Goal: Manage account settings

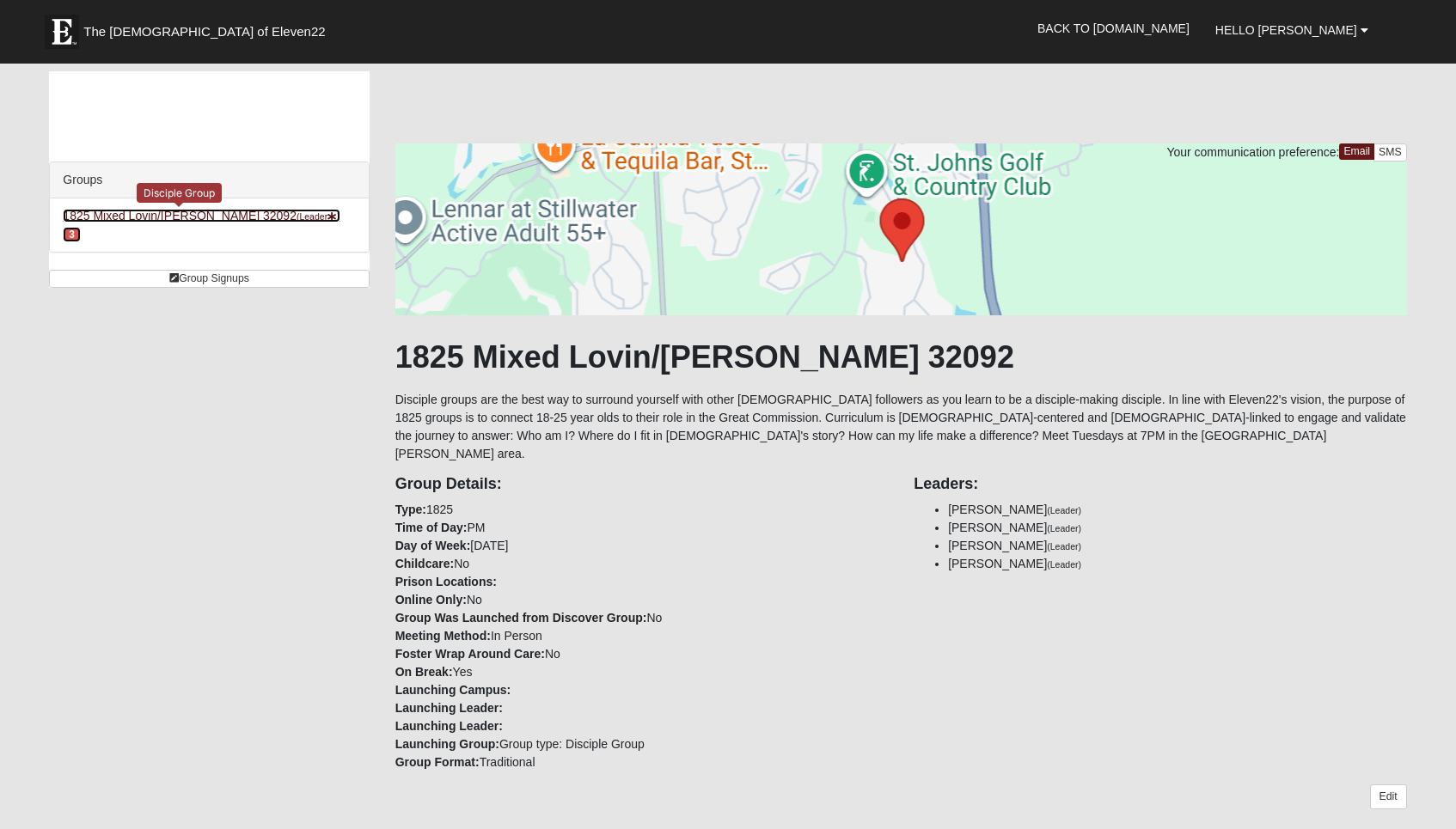
click at [296, 215] on small "(Leader )" at bounding box center [318, 216] width 44 height 10
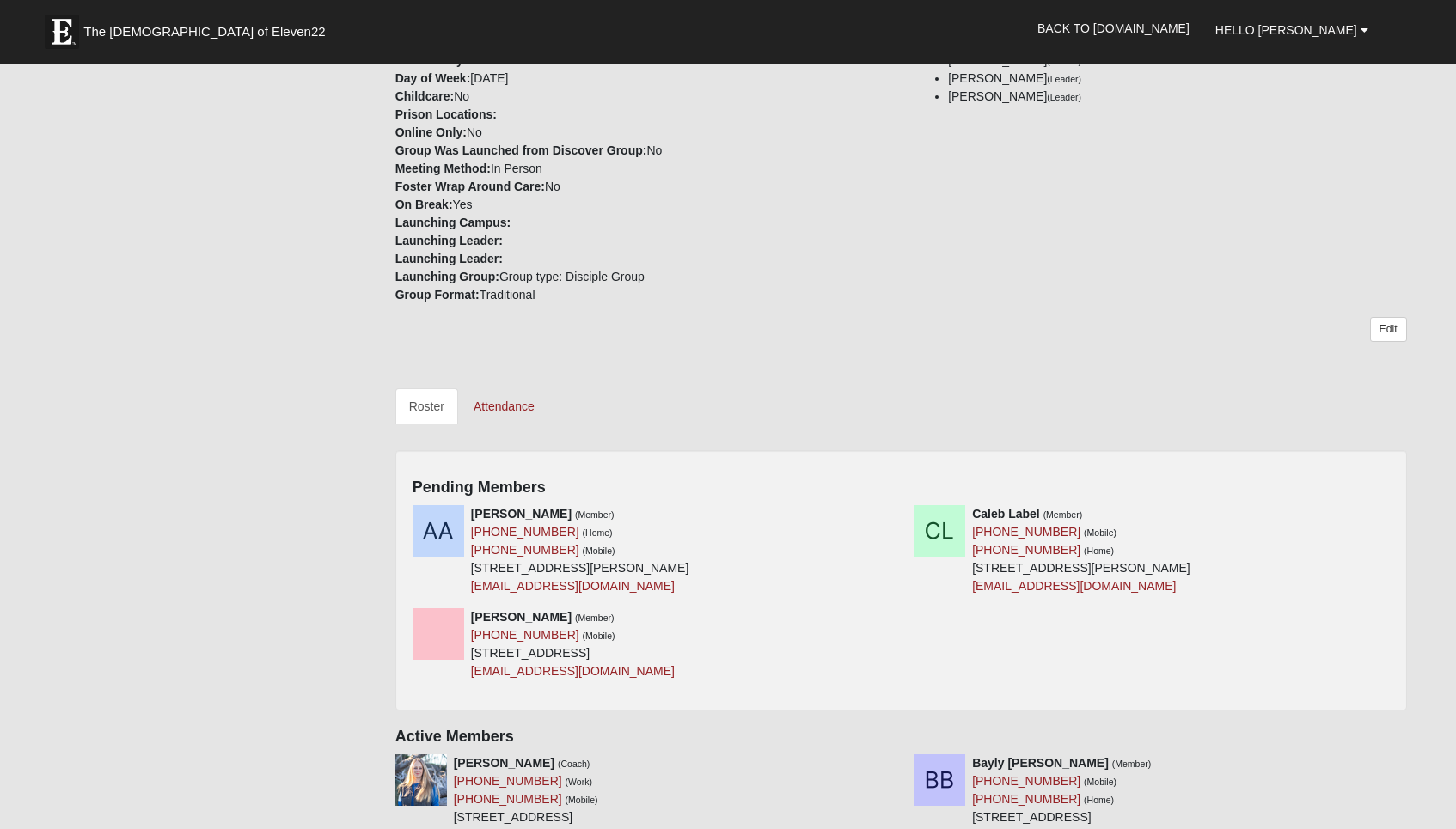
scroll to position [471, 0]
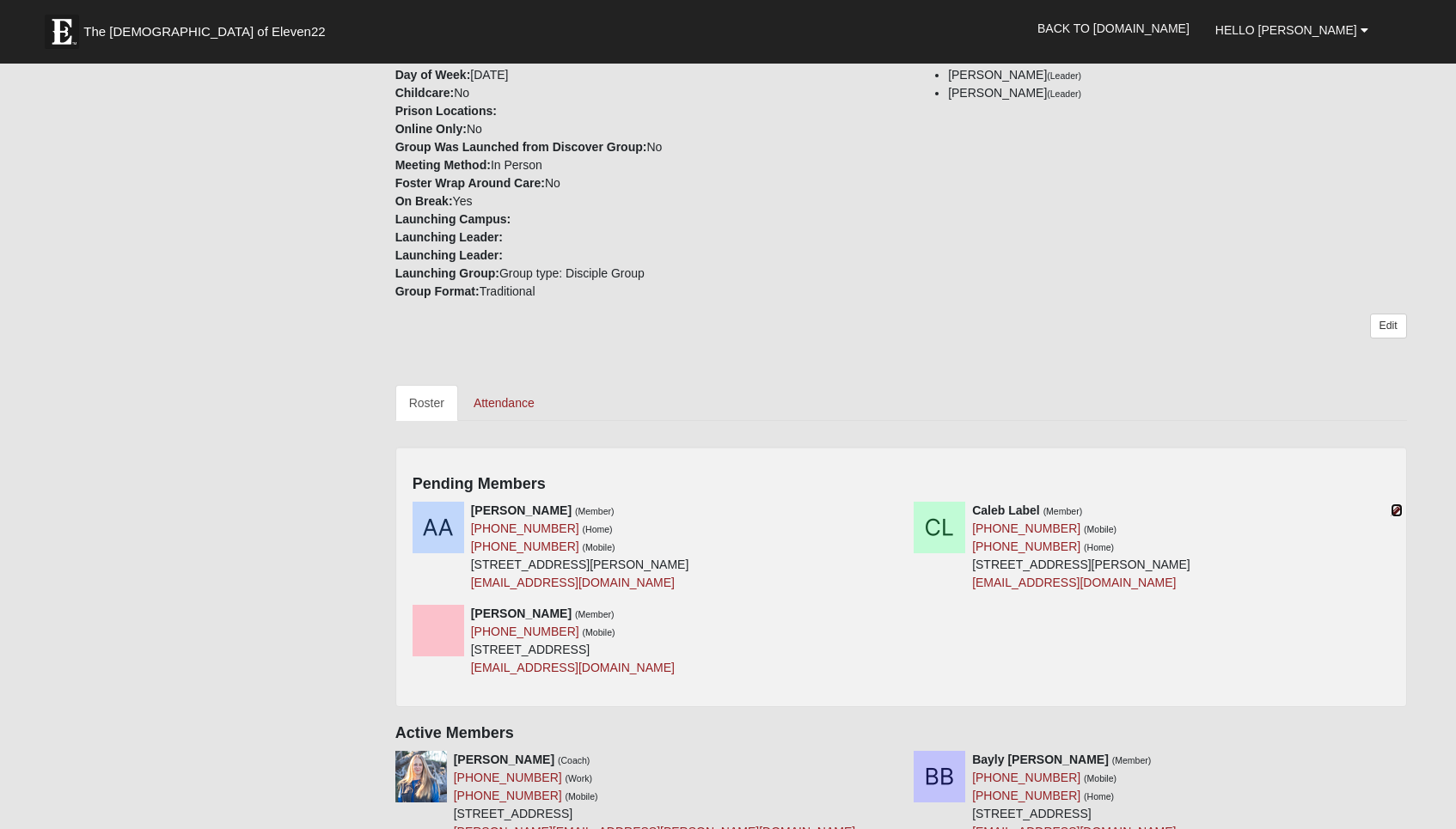
click at [1394, 504] on icon at bounding box center [1396, 510] width 12 height 12
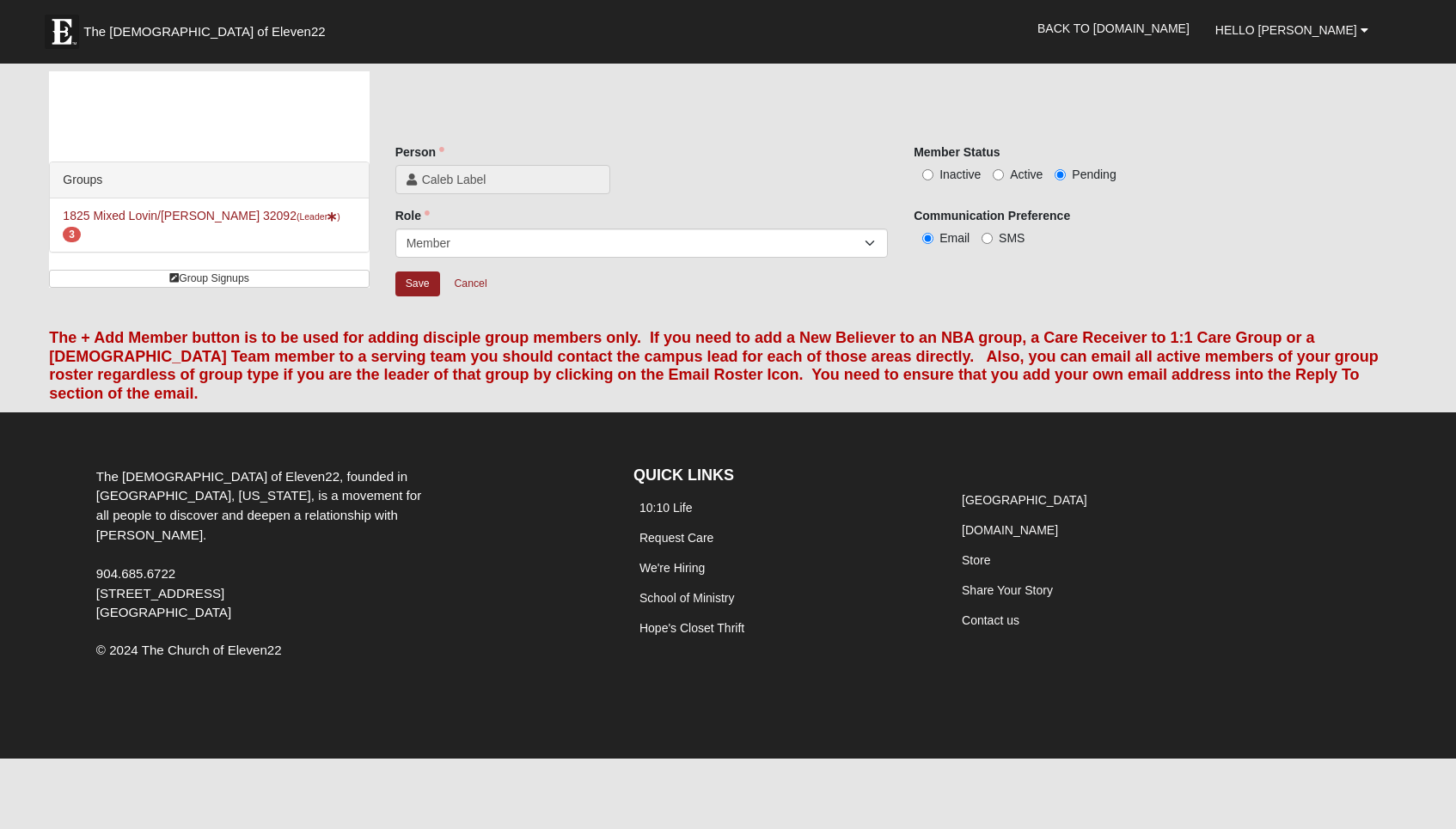
click at [1006, 172] on label "Active" at bounding box center [1018, 174] width 50 height 18
click at [1004, 172] on input "Active" at bounding box center [998, 175] width 11 height 11
radio input "true"
click at [988, 241] on input "SMS" at bounding box center [987, 238] width 11 height 11
radio input "true"
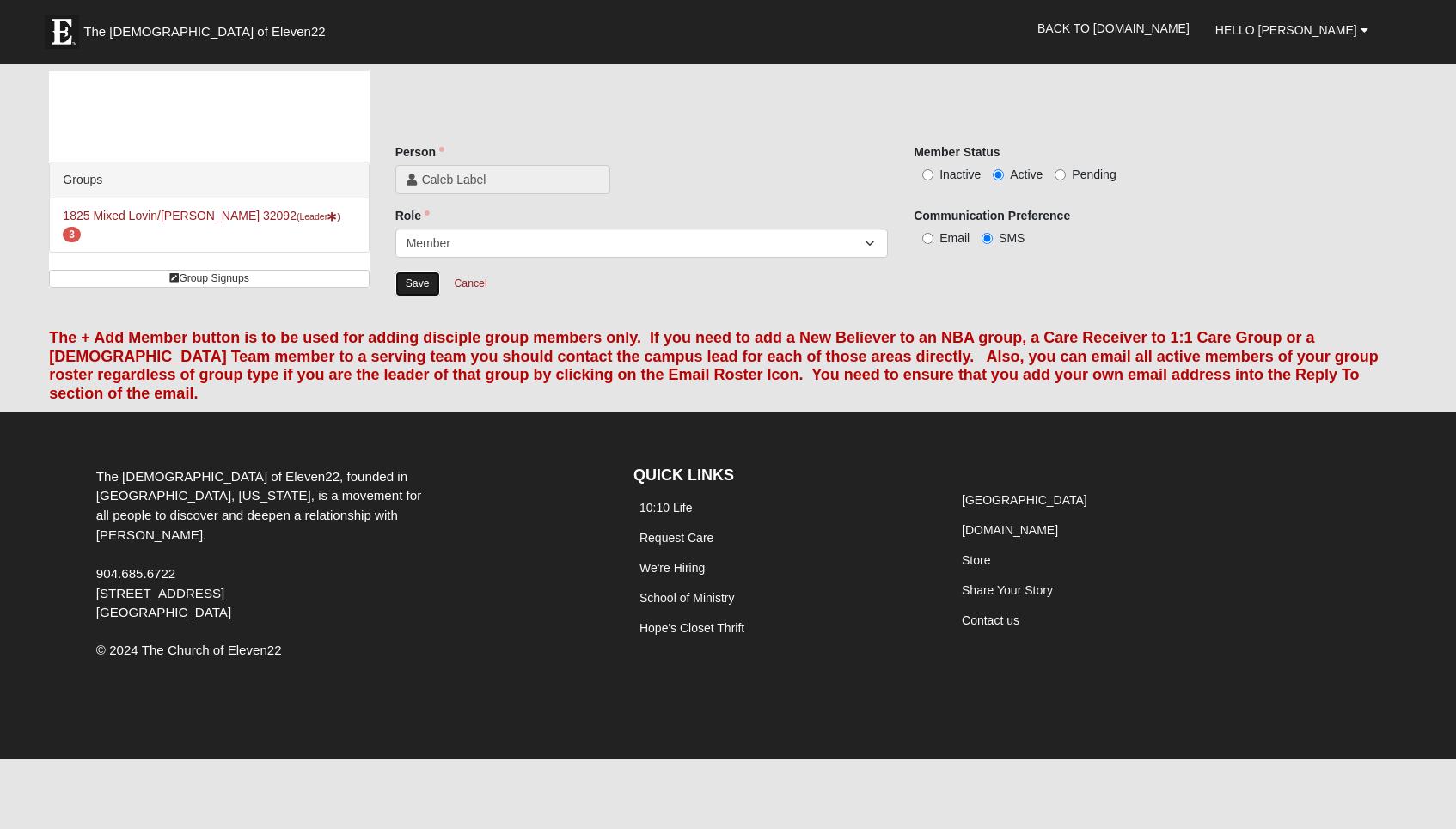
click at [411, 290] on input "Save" at bounding box center [418, 283] width 44 height 25
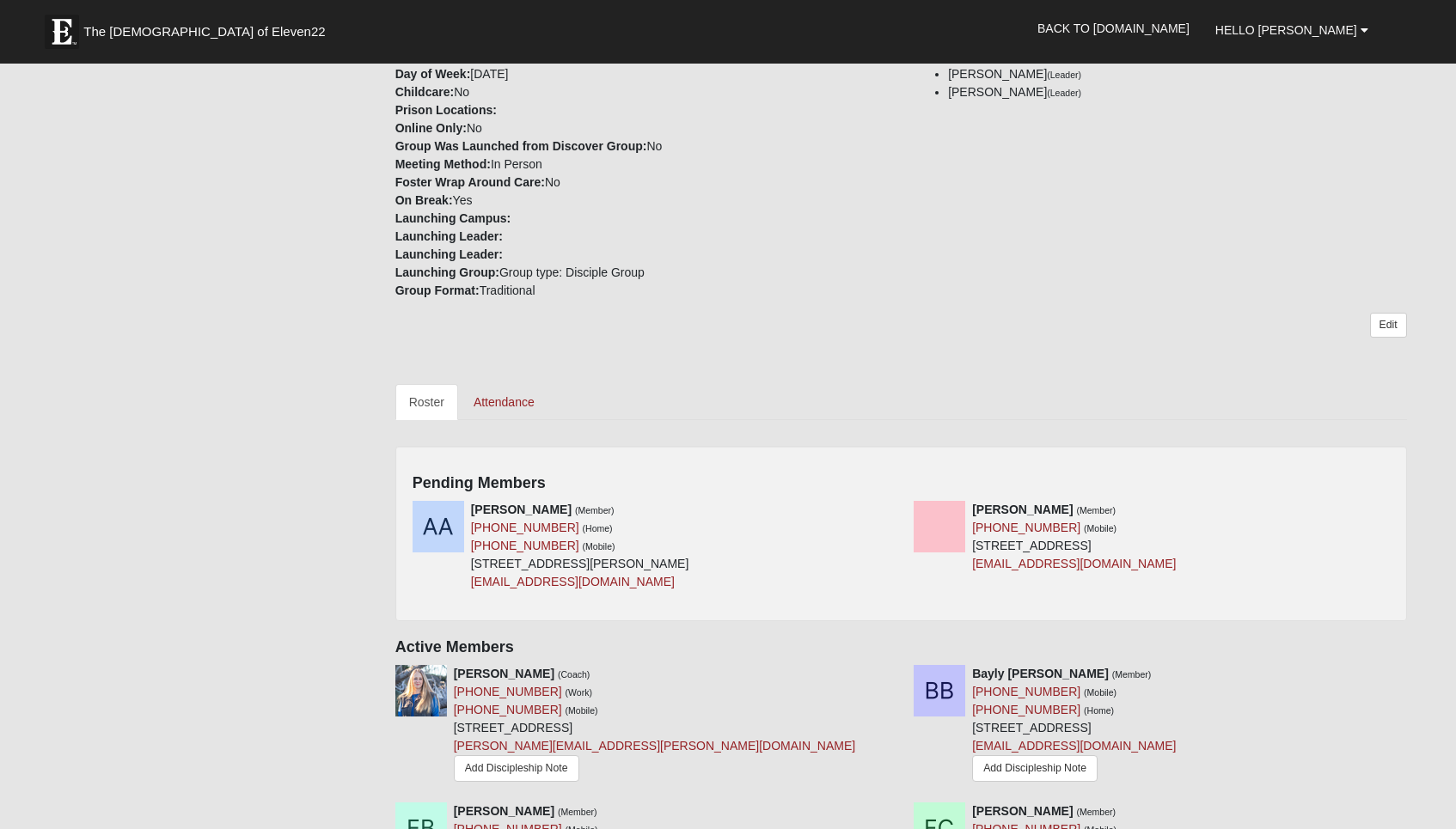
scroll to position [478, 0]
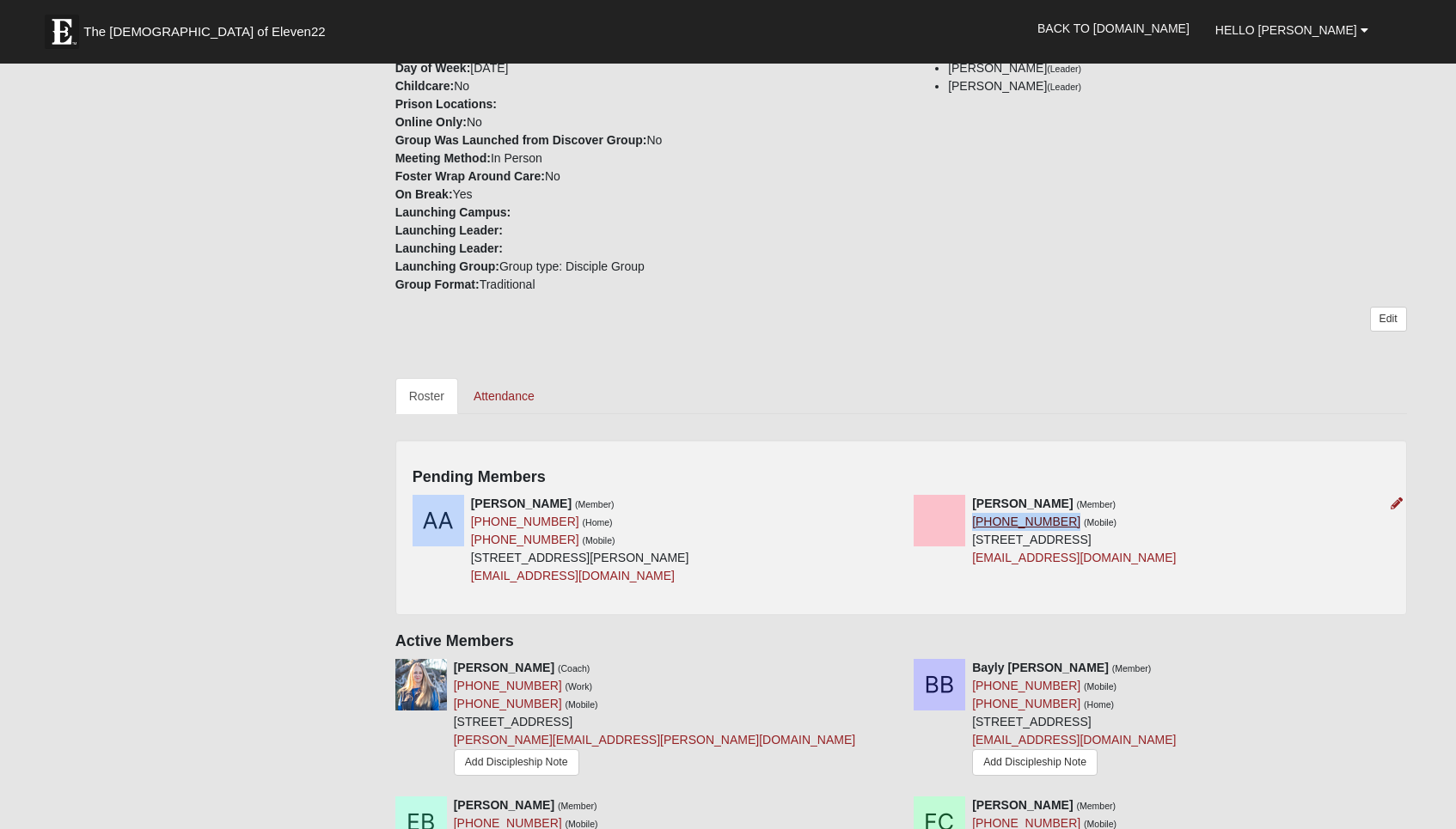
drag, startPoint x: 1055, startPoint y: 503, endPoint x: 973, endPoint y: 503, distance: 82.0
click at [973, 503] on div "[PERSON_NAME] (Member) [PHONE_NUMBER] (Mobile) [STREET_ADDRESS] [EMAIL_ADDRESS]…" at bounding box center [1074, 531] width 204 height 72
copy link "[PHONE_NUMBER]"
click at [1396, 497] on icon at bounding box center [1396, 503] width 12 height 12
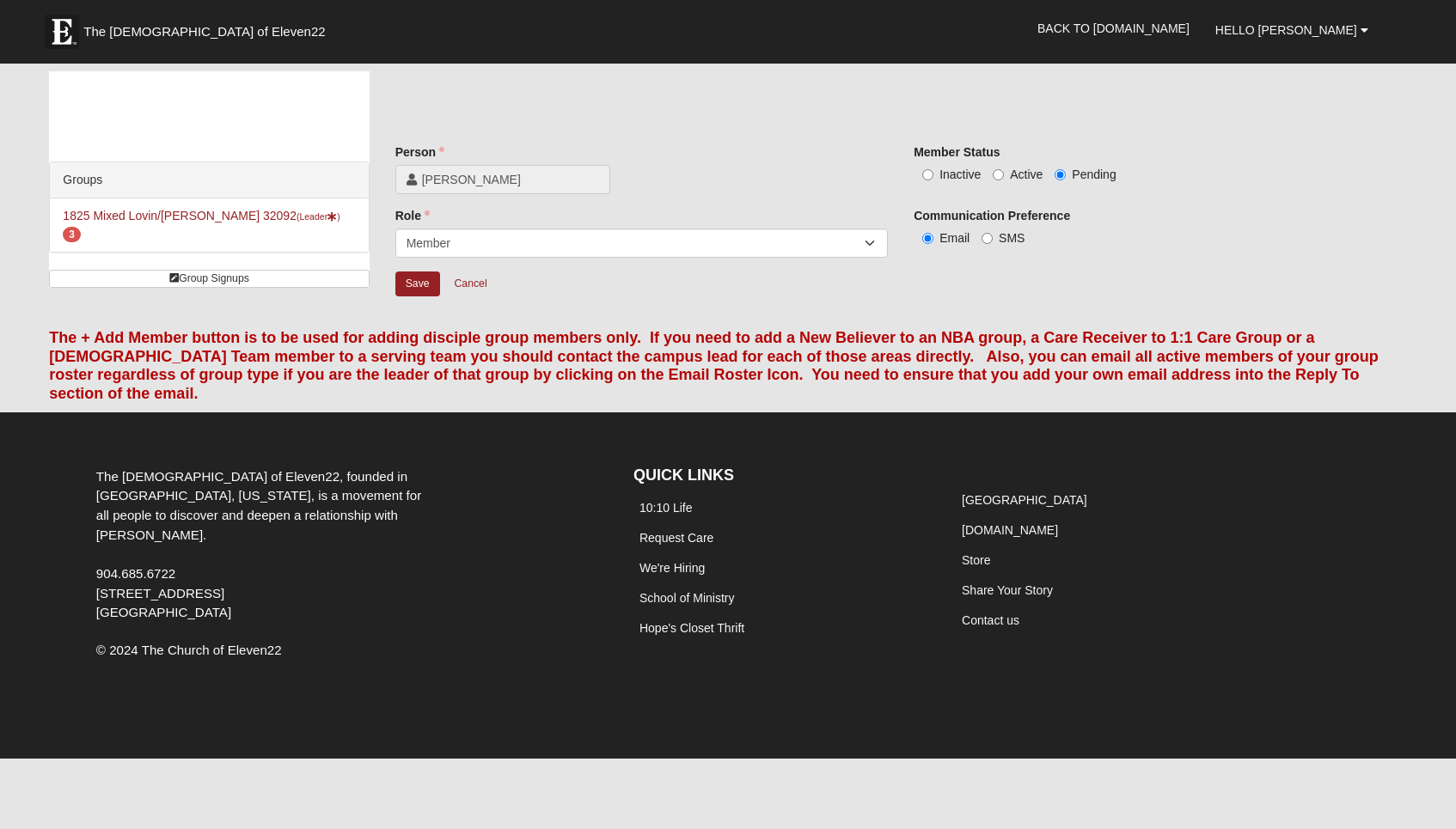
click at [993, 234] on label "SMS" at bounding box center [1003, 238] width 43 height 18
click at [993, 234] on input "SMS" at bounding box center [987, 238] width 11 height 11
radio input "true"
click at [1002, 173] on input "Active" at bounding box center [998, 175] width 11 height 11
radio input "true"
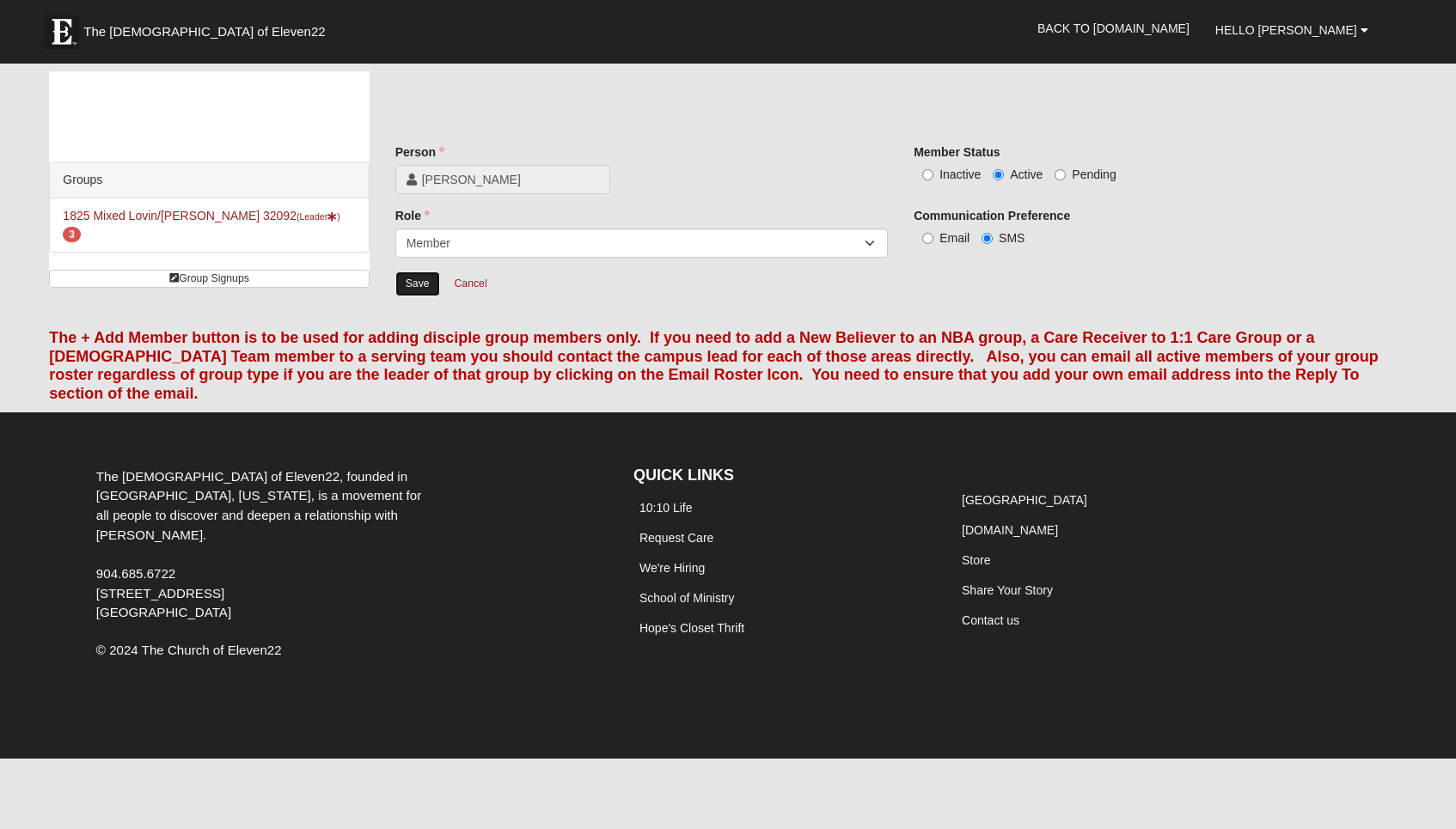
click at [422, 278] on input "Save" at bounding box center [418, 283] width 44 height 25
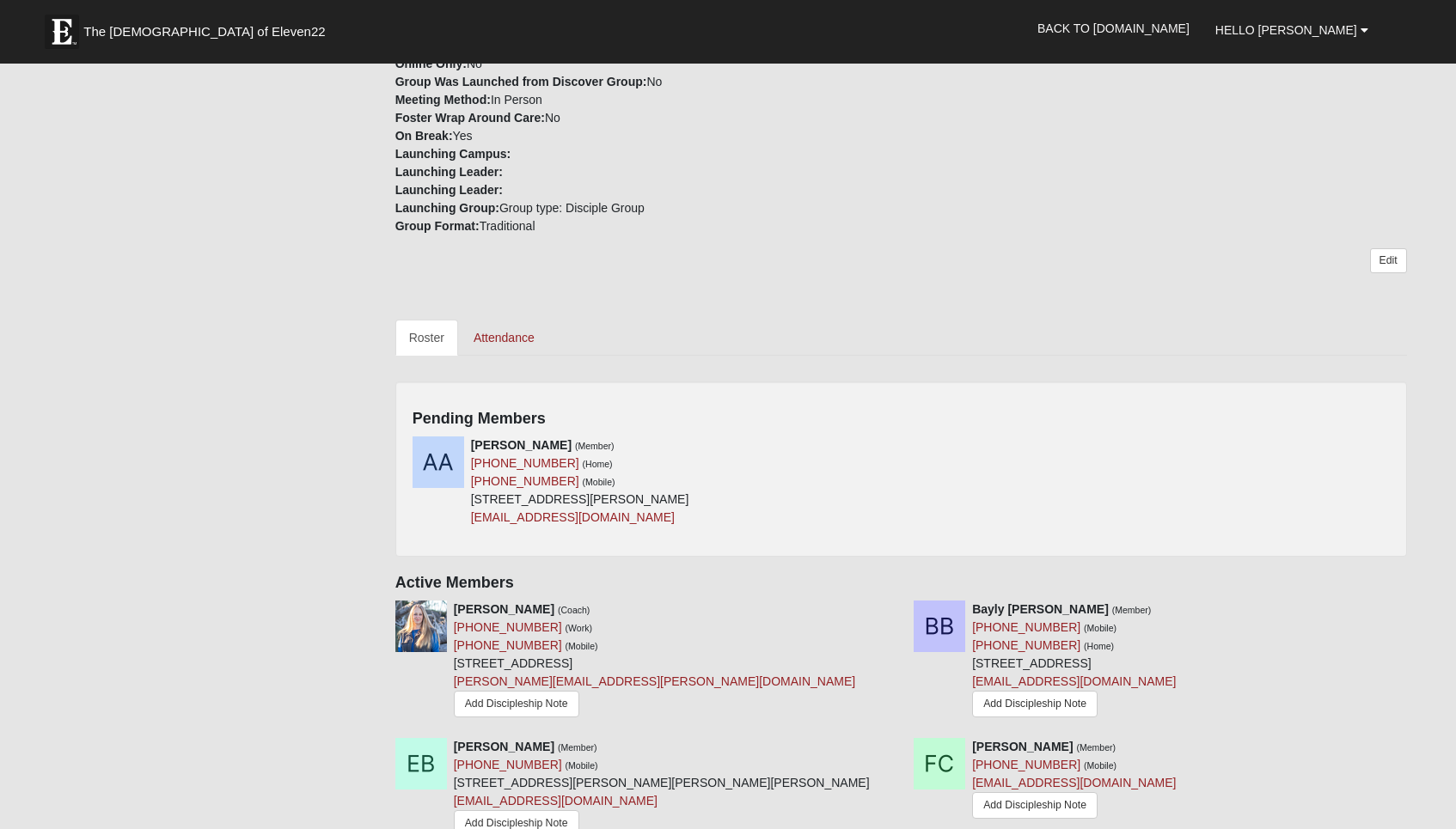
scroll to position [608, 0]
drag, startPoint x: 555, startPoint y: 461, endPoint x: 470, endPoint y: 459, distance: 85.0
click at [470, 459] on div "Aiden Antoine (Member) (760) 525-0980 (Home) (760) 525-0980 (Mobile) 164 Seabro…" at bounding box center [650, 480] width 501 height 90
click at [496, 472] on link "[PHONE_NUMBER]" at bounding box center [525, 479] width 108 height 14
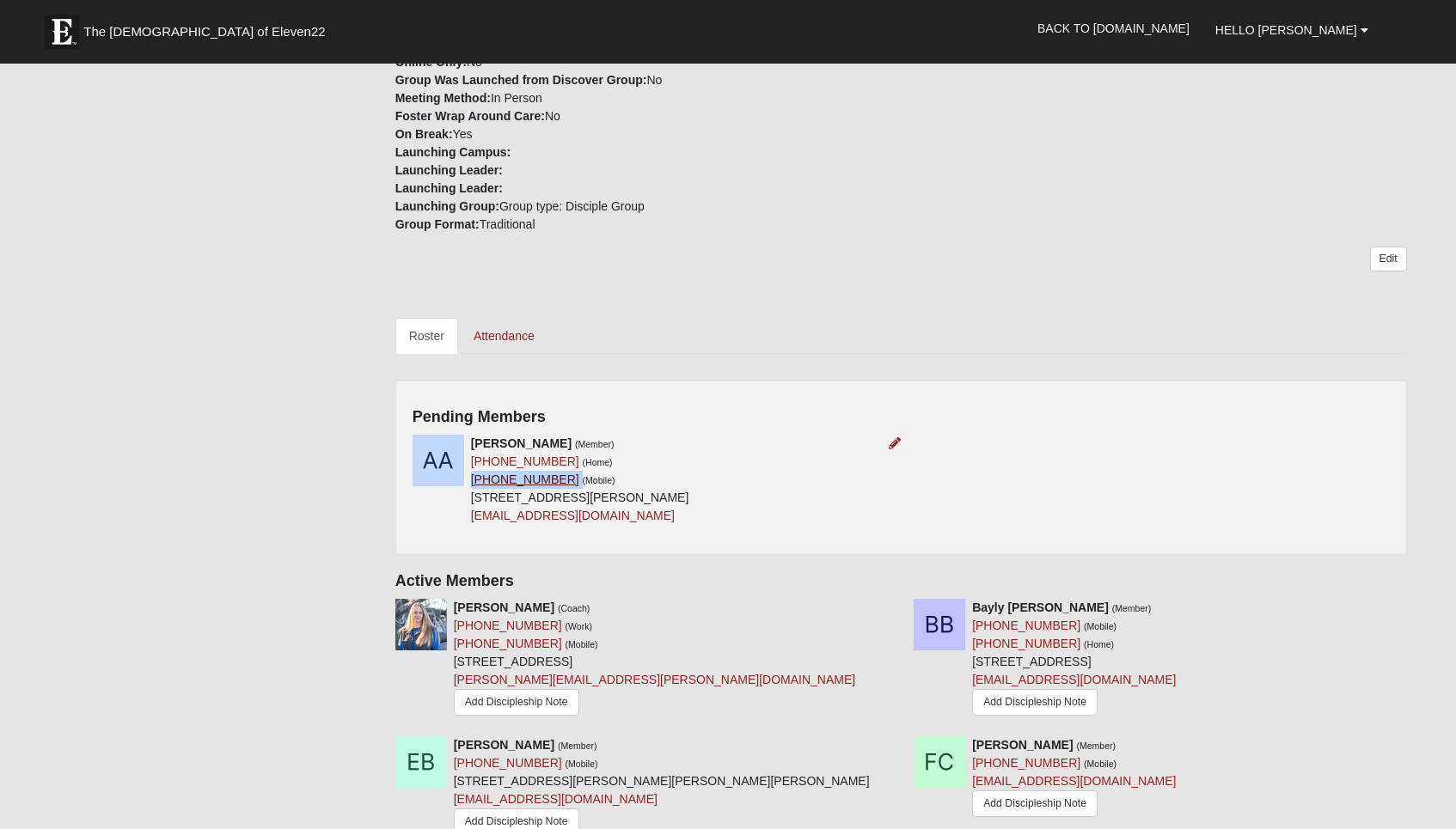
drag, startPoint x: 555, startPoint y: 459, endPoint x: 472, endPoint y: 463, distance: 83.1
click at [472, 463] on div "Aiden Antoine (Member) (760) 525-0980 (Home) (760) 525-0980 (Mobile) 164 Seabro…" at bounding box center [580, 480] width 219 height 90
copy div "[PHONE_NUMBER]"
click at [894, 437] on icon at bounding box center [894, 443] width 12 height 12
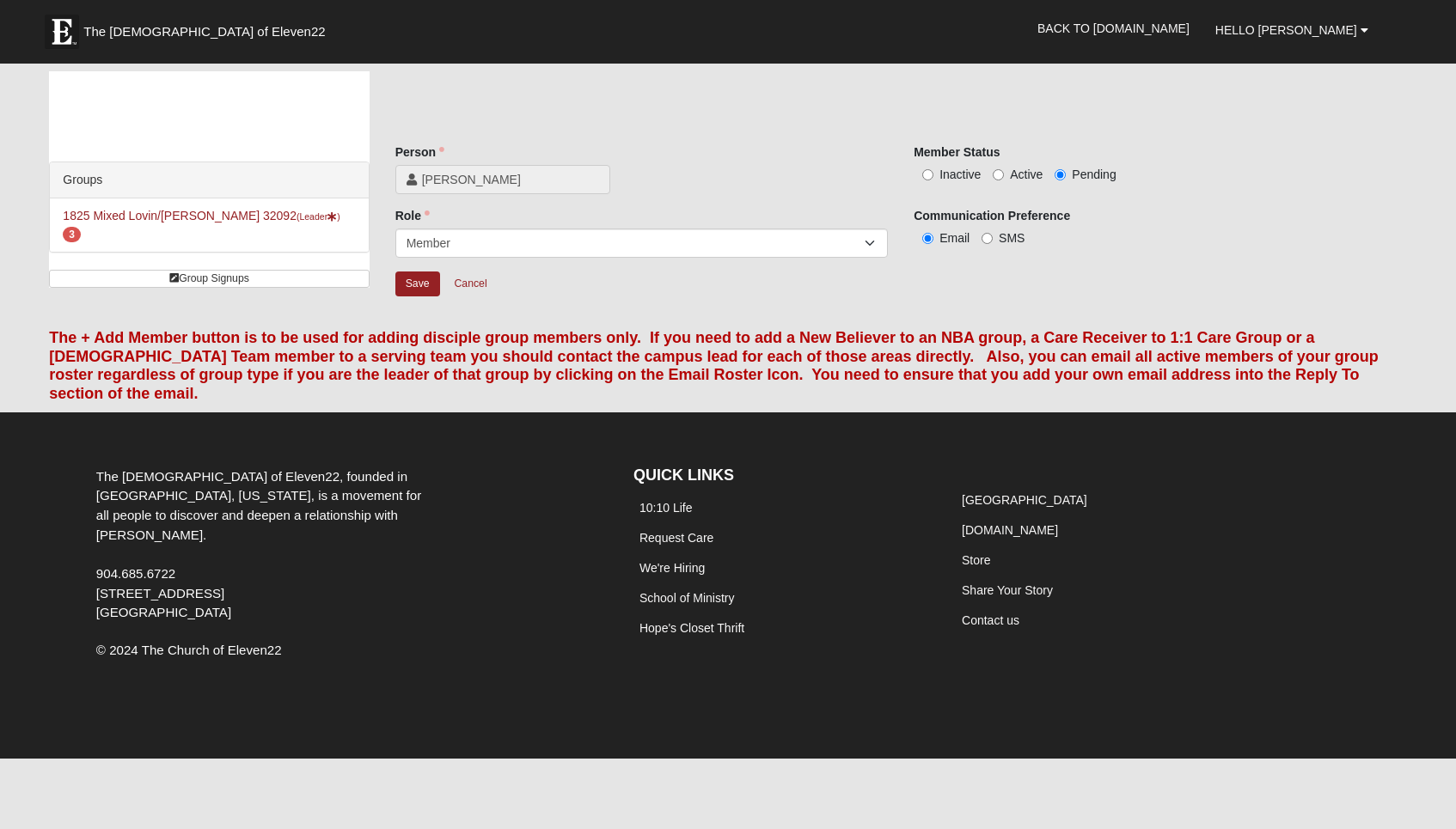
click at [994, 242] on label "SMS" at bounding box center [1003, 238] width 43 height 18
click at [993, 242] on input "SMS" at bounding box center [987, 238] width 11 height 11
radio input "true"
click at [1020, 181] on span "Active" at bounding box center [1026, 174] width 32 height 14
click at [1004, 181] on input "Active" at bounding box center [998, 175] width 11 height 11
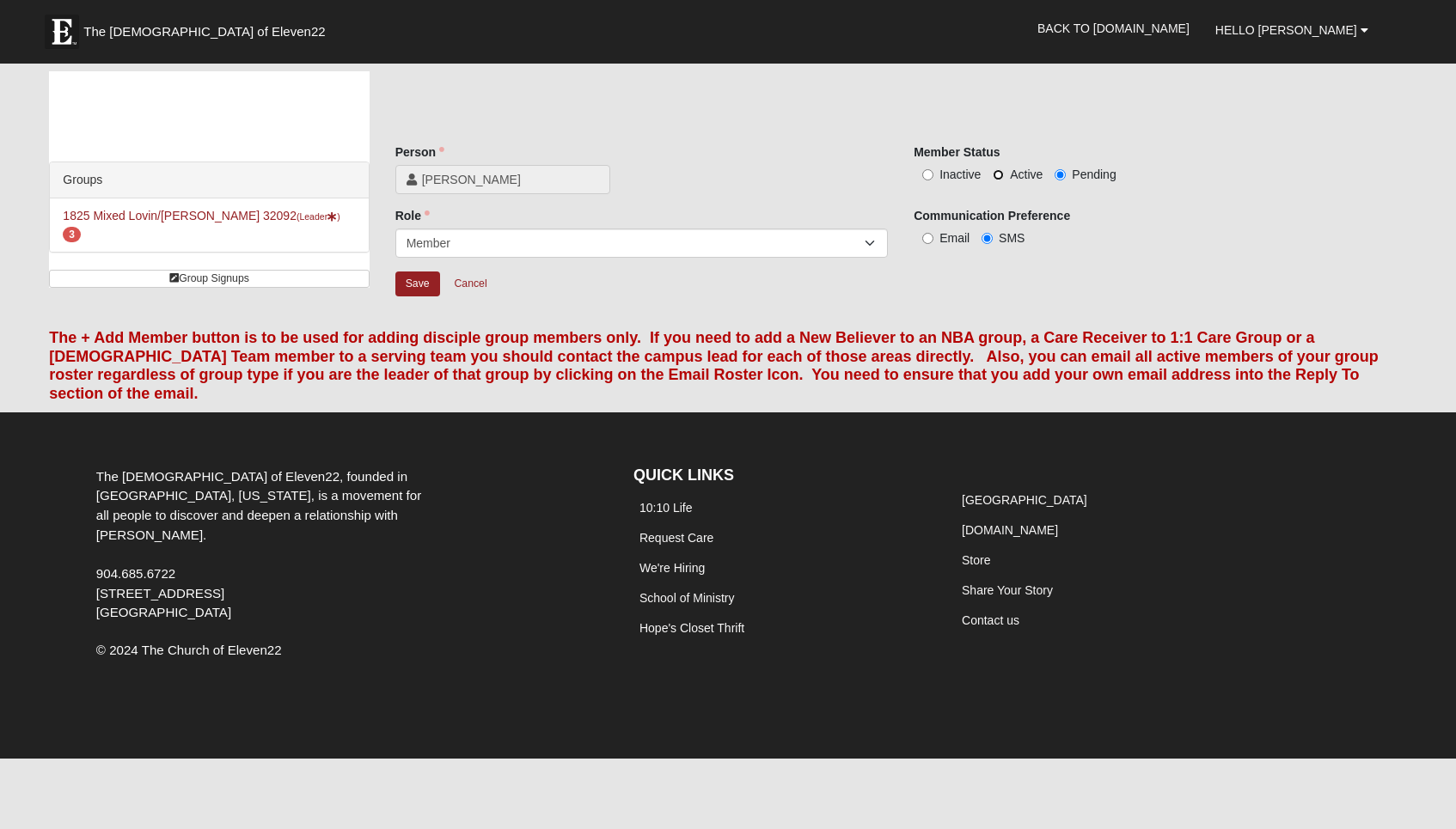
radio input "true"
click at [429, 282] on input "Save" at bounding box center [418, 283] width 44 height 25
